Goal: Information Seeking & Learning: Learn about a topic

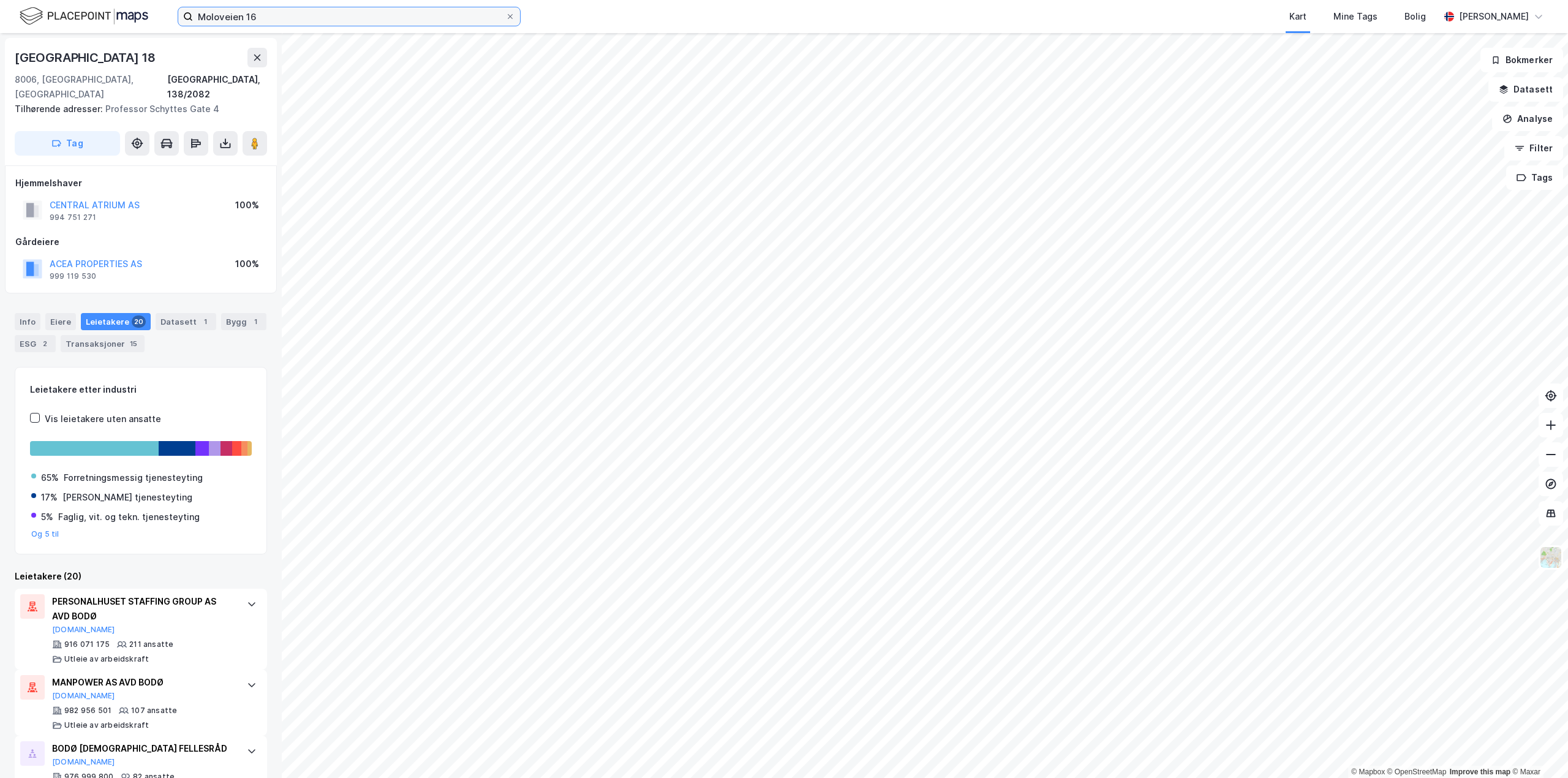
click at [332, 23] on input "Moloveien 16" at bounding box center [349, 17] width 313 height 19
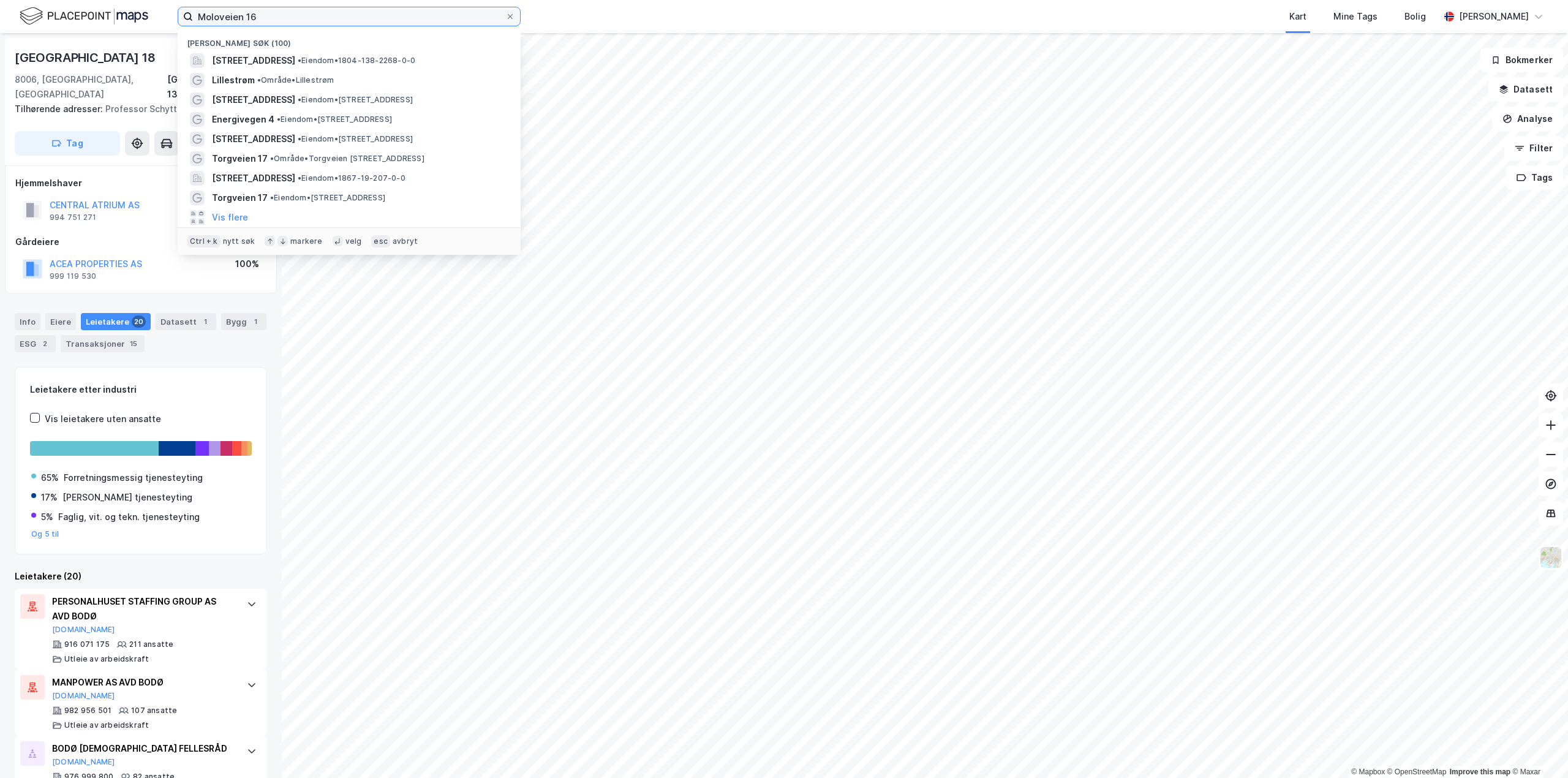
click at [332, 23] on input "Moloveien 16" at bounding box center [349, 17] width 313 height 19
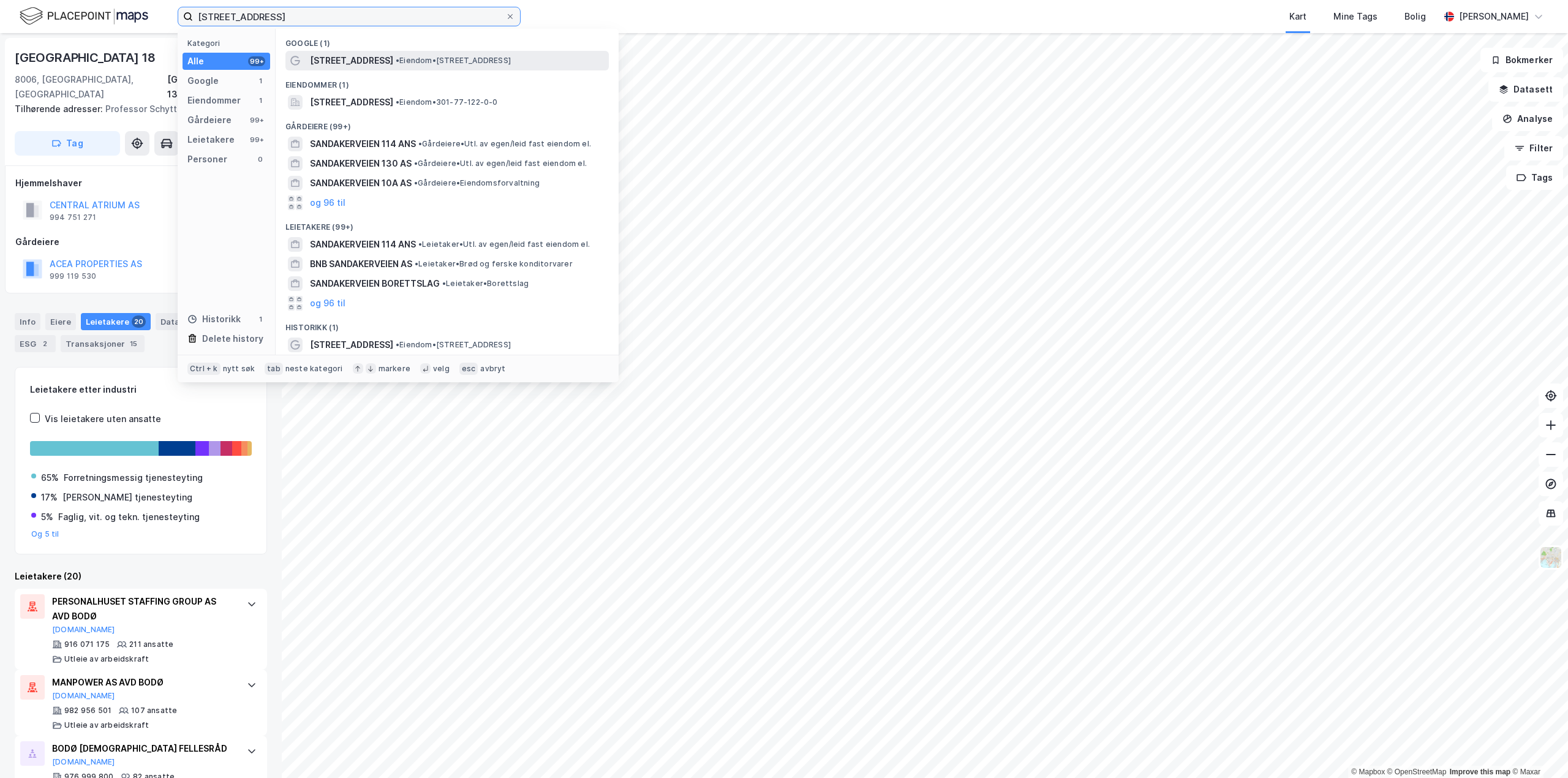
type input "[STREET_ADDRESS]"
click at [334, 59] on span "[STREET_ADDRESS]" at bounding box center [352, 60] width 84 height 15
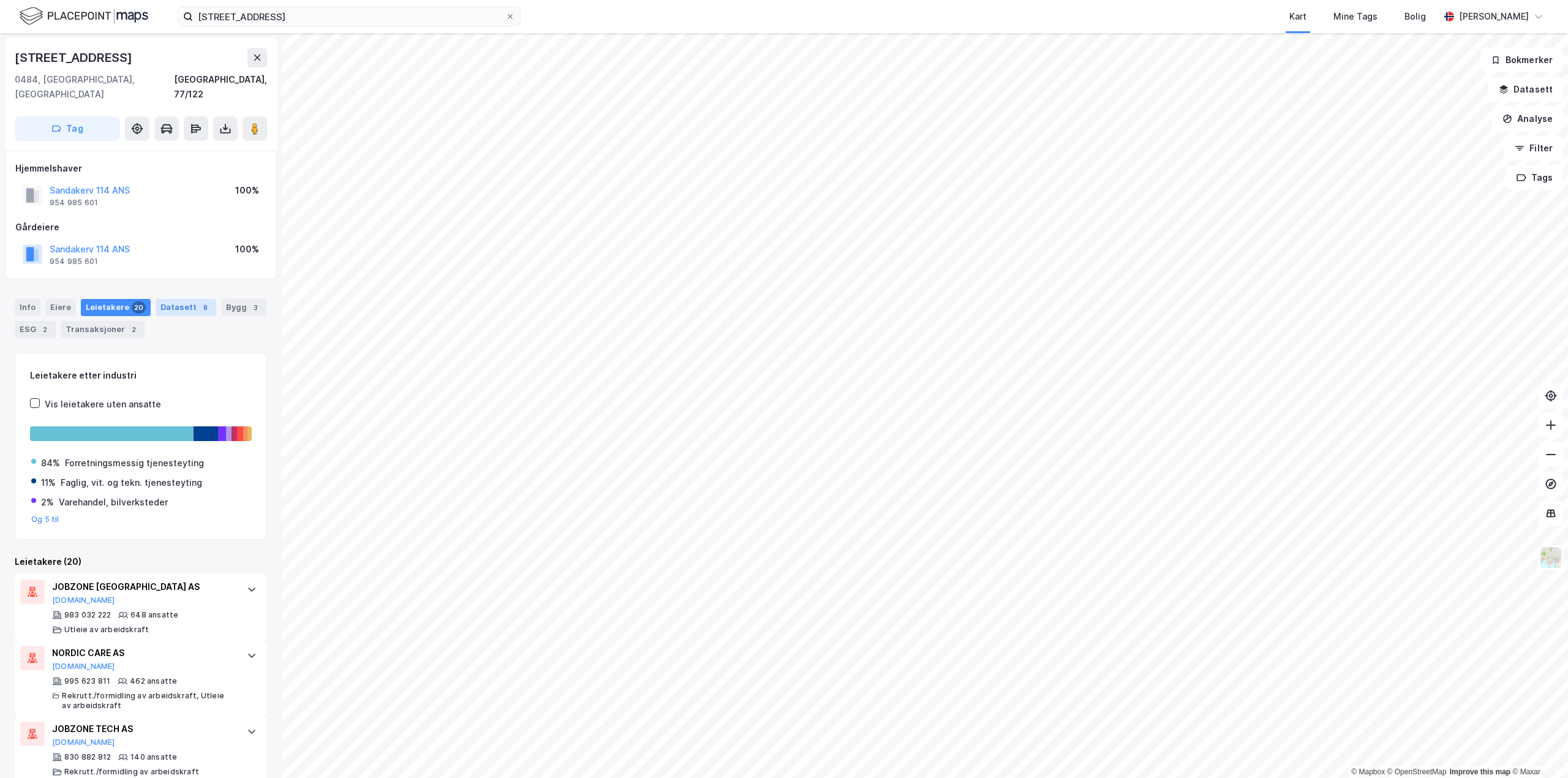
click at [177, 299] on div "Datasett 8" at bounding box center [186, 308] width 60 height 18
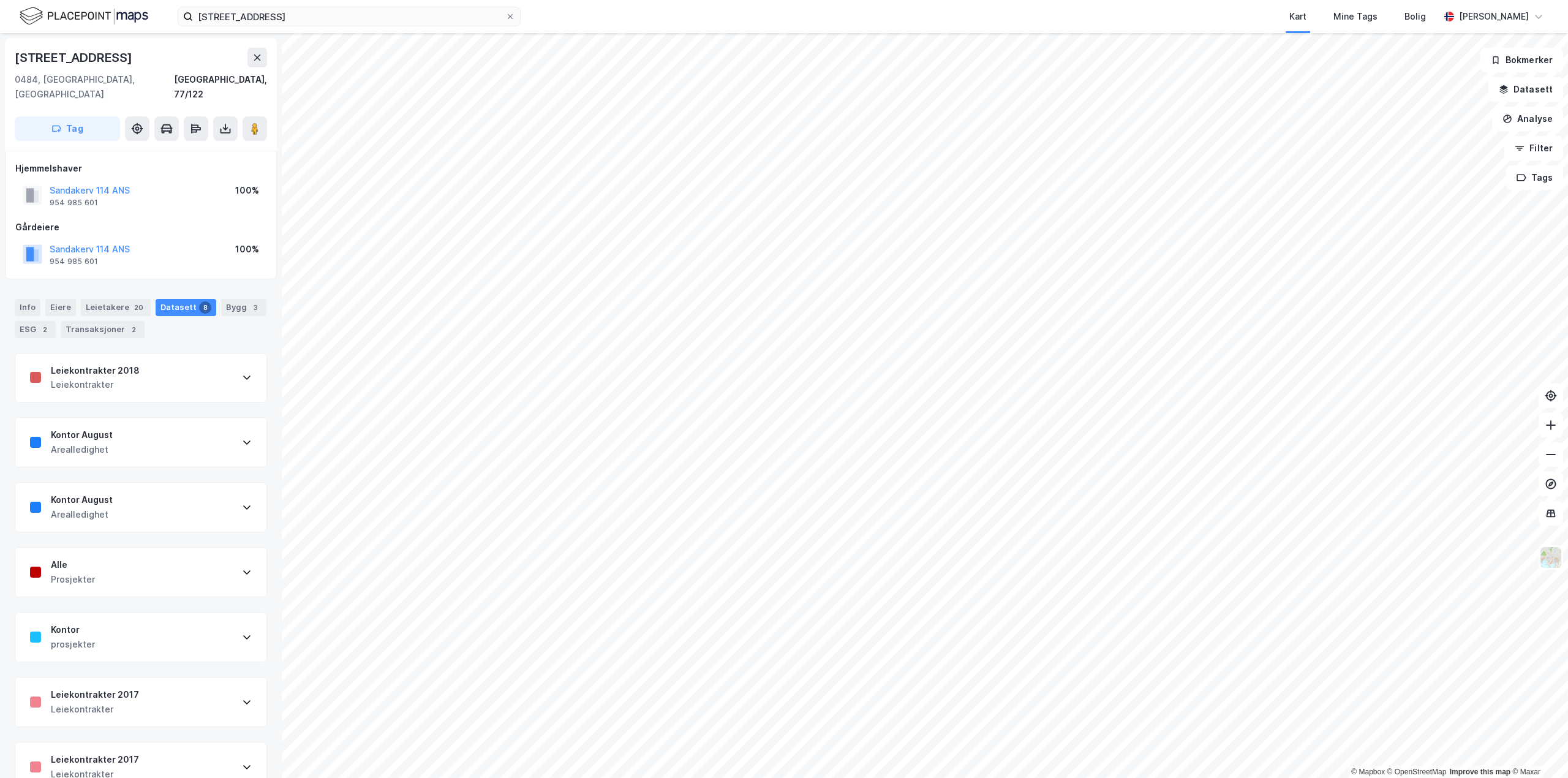
click at [96, 508] on div "Arealledighet" at bounding box center [81, 515] width 61 height 15
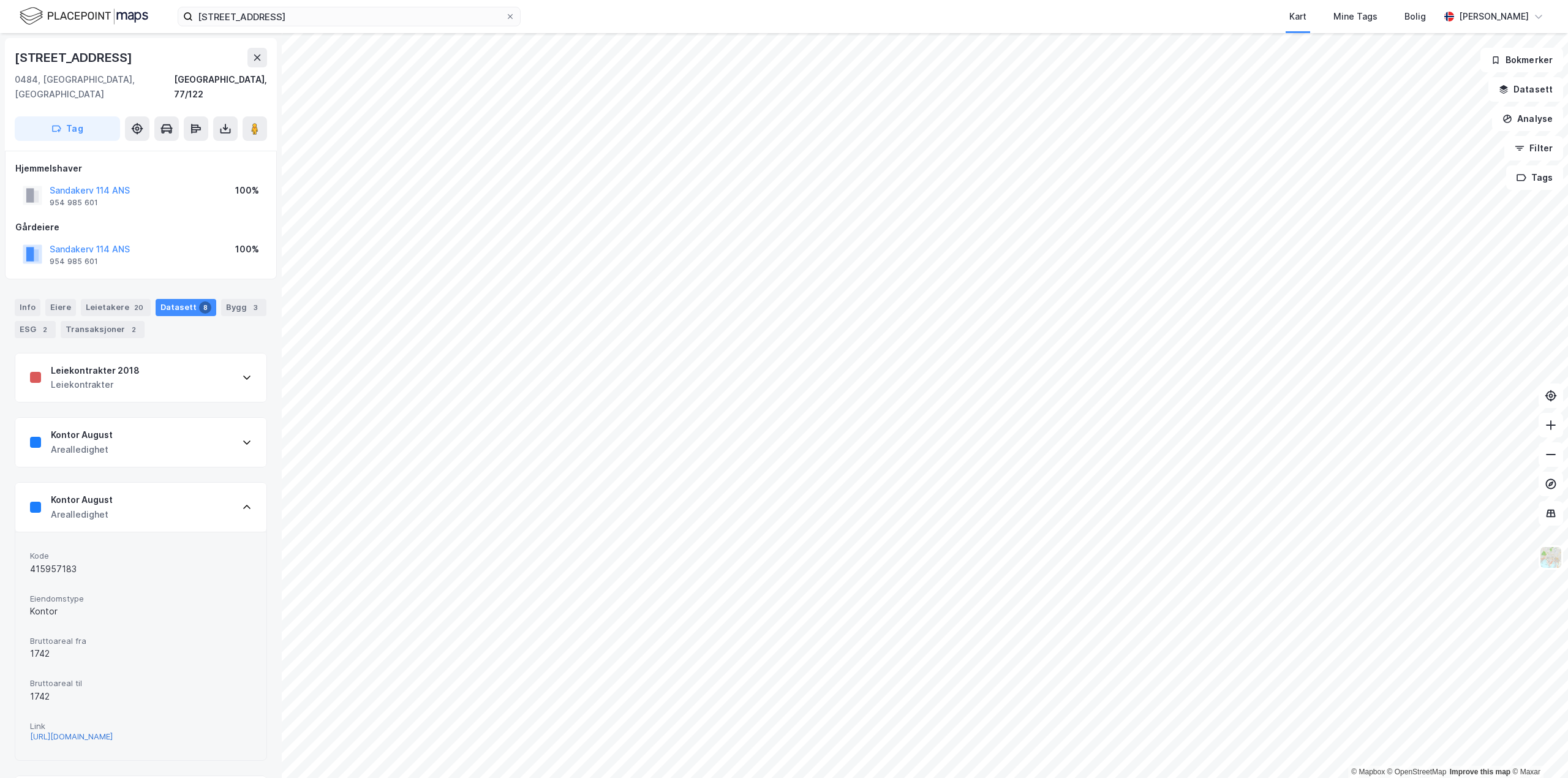
click at [89, 732] on div "[URL][DOMAIN_NAME]" at bounding box center [71, 737] width 83 height 11
